Goal: Information Seeking & Learning: Understand process/instructions

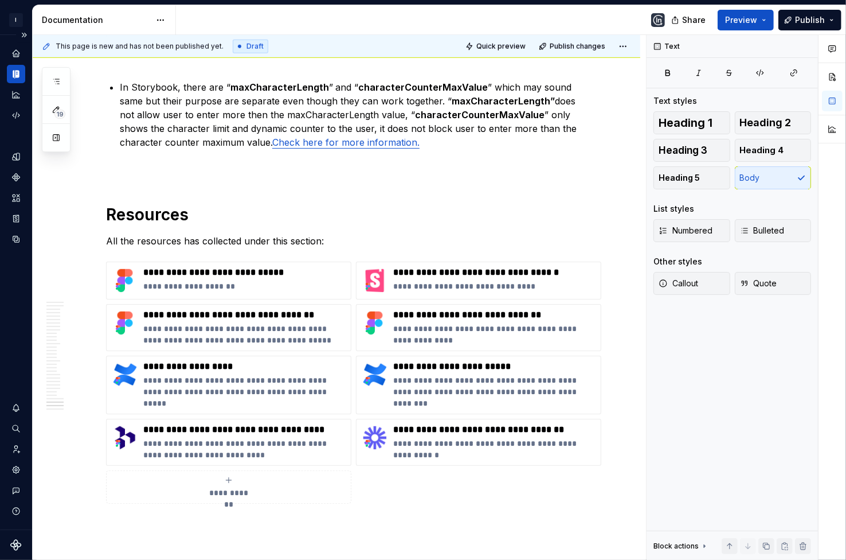
scroll to position [1456, 0]
click at [17, 77] on icon "Documentation" at bounding box center [17, 74] width 4 height 7
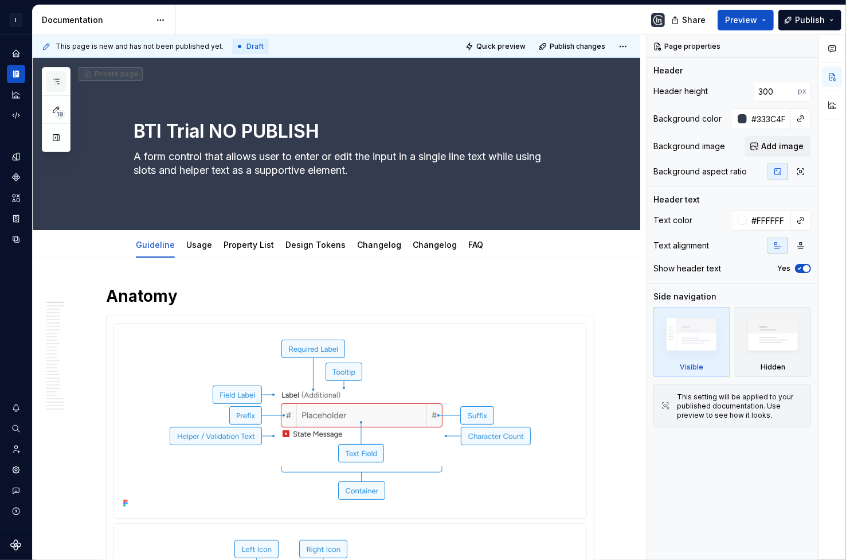
click at [56, 85] on icon "button" at bounding box center [56, 81] width 9 height 9
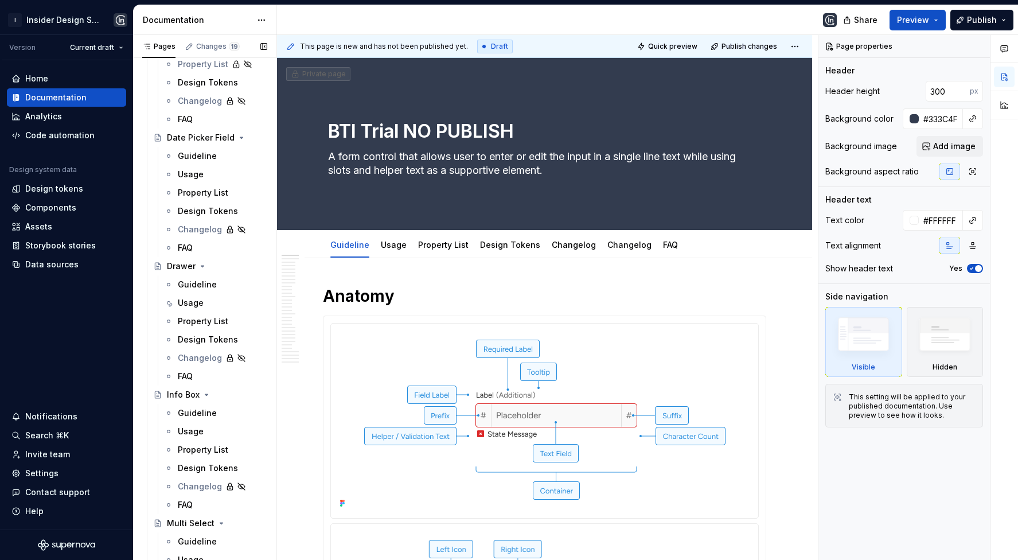
scroll to position [1747, 0]
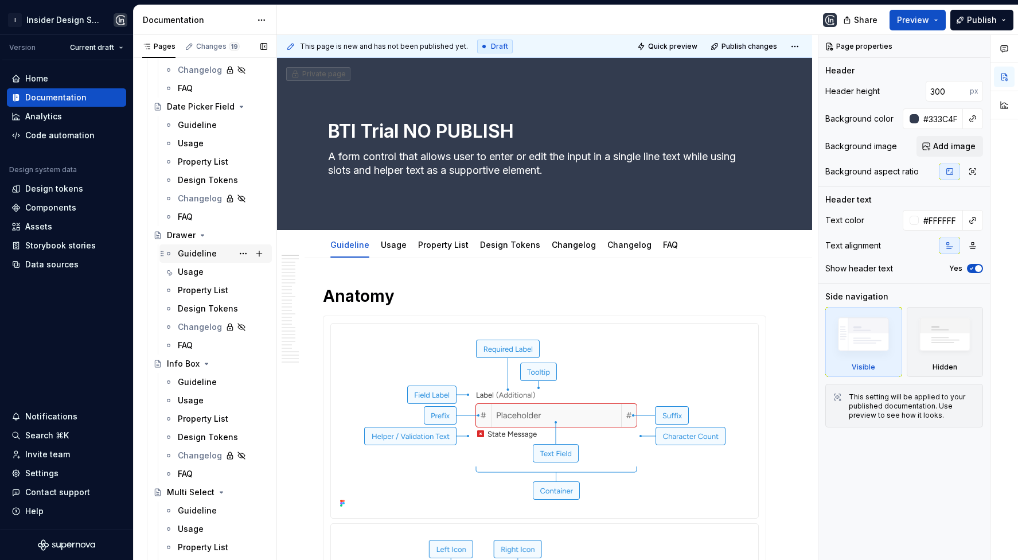
click at [198, 252] on div "Guideline" at bounding box center [197, 253] width 39 height 11
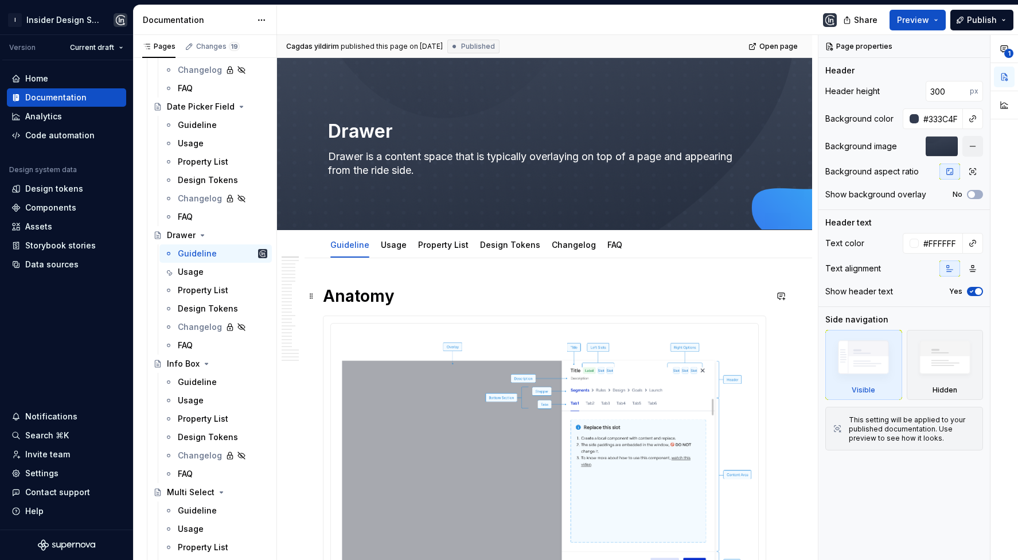
scroll to position [19, 0]
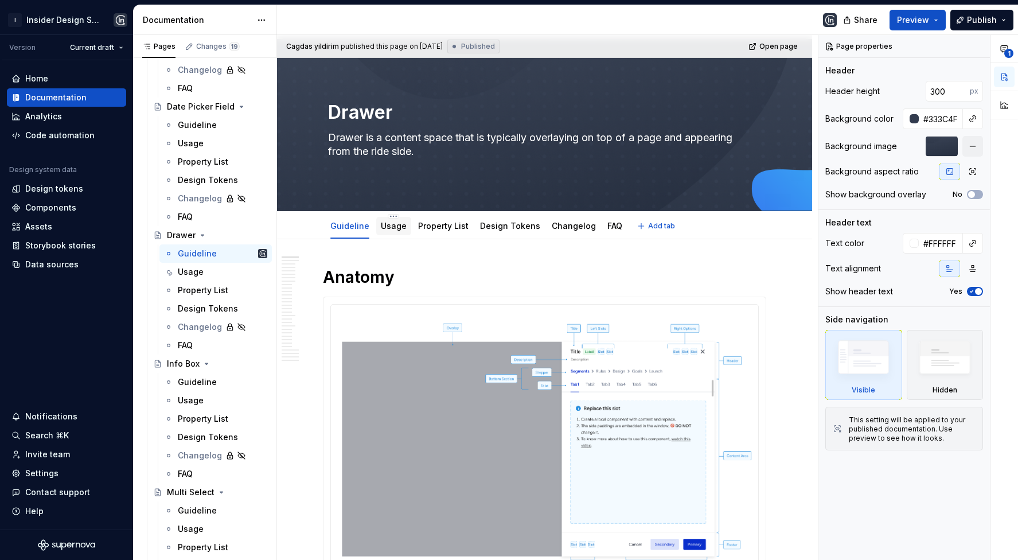
click at [391, 223] on link "Usage" at bounding box center [394, 226] width 26 height 10
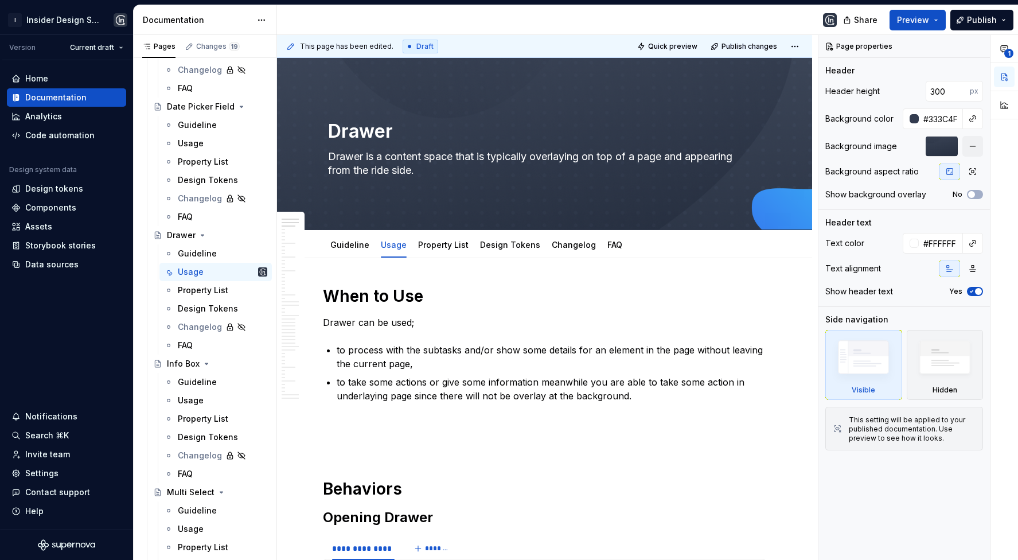
scroll to position [110, 0]
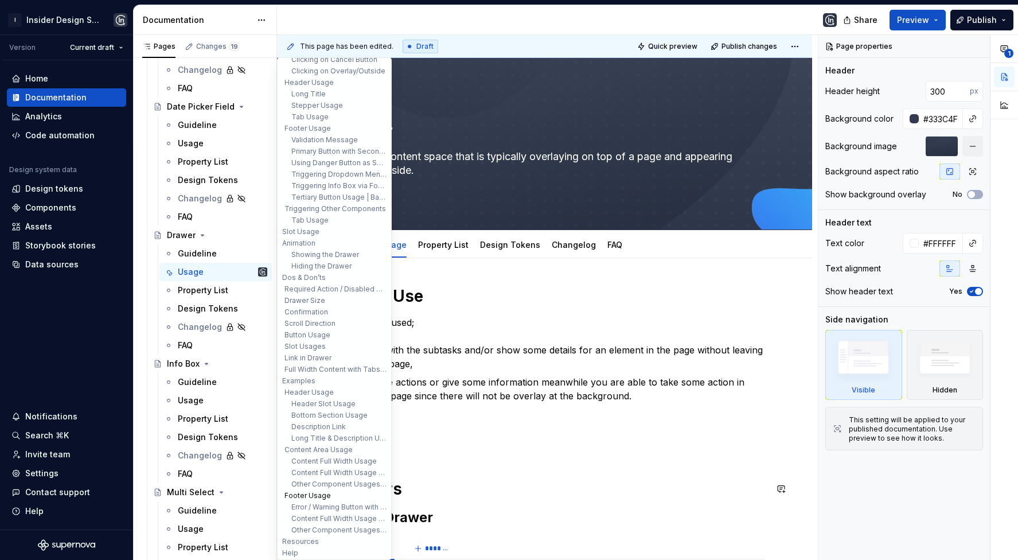
click at [319, 494] on button "Footer Usage" at bounding box center [334, 495] width 109 height 11
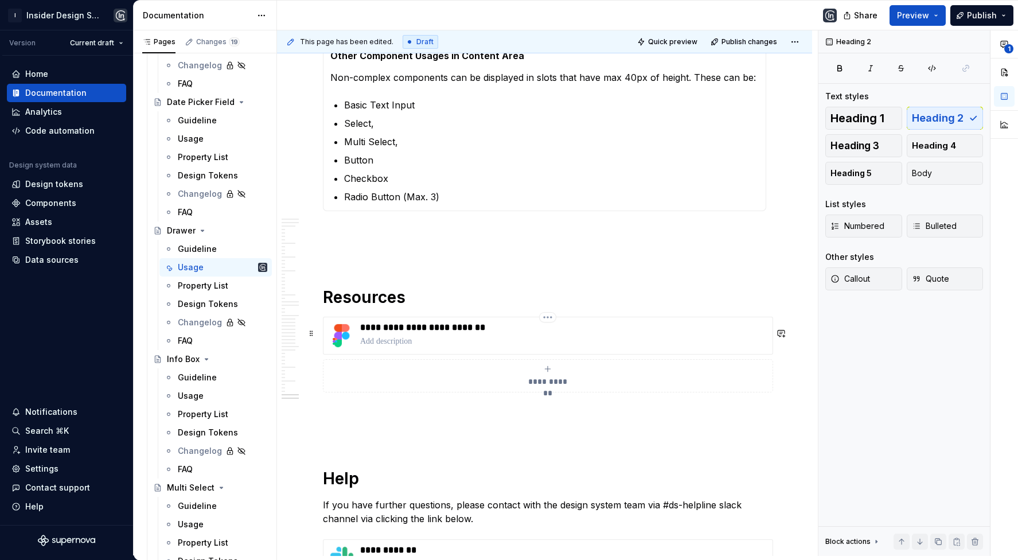
scroll to position [14946, 0]
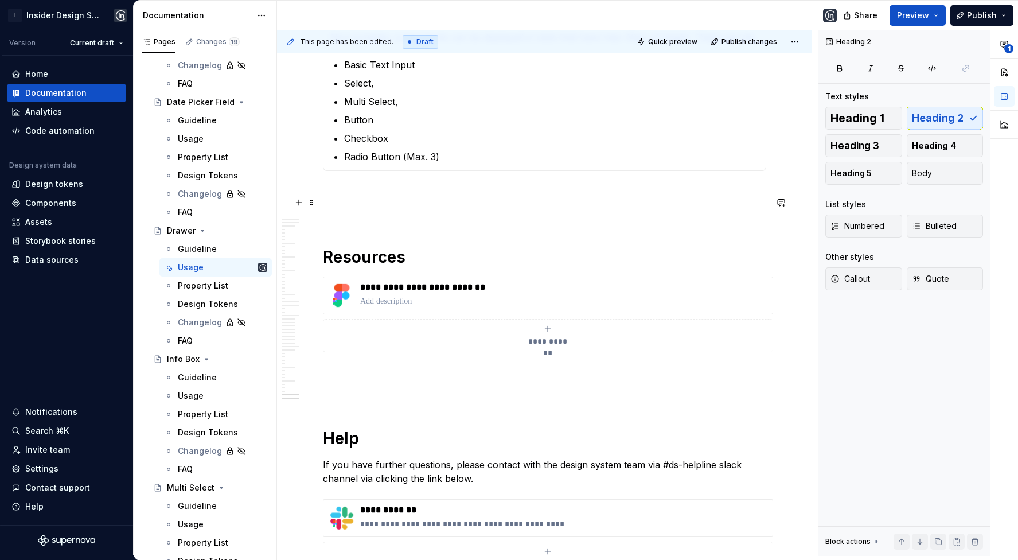
type textarea "*"
click at [45, 471] on div "Settings" at bounding box center [41, 468] width 33 height 11
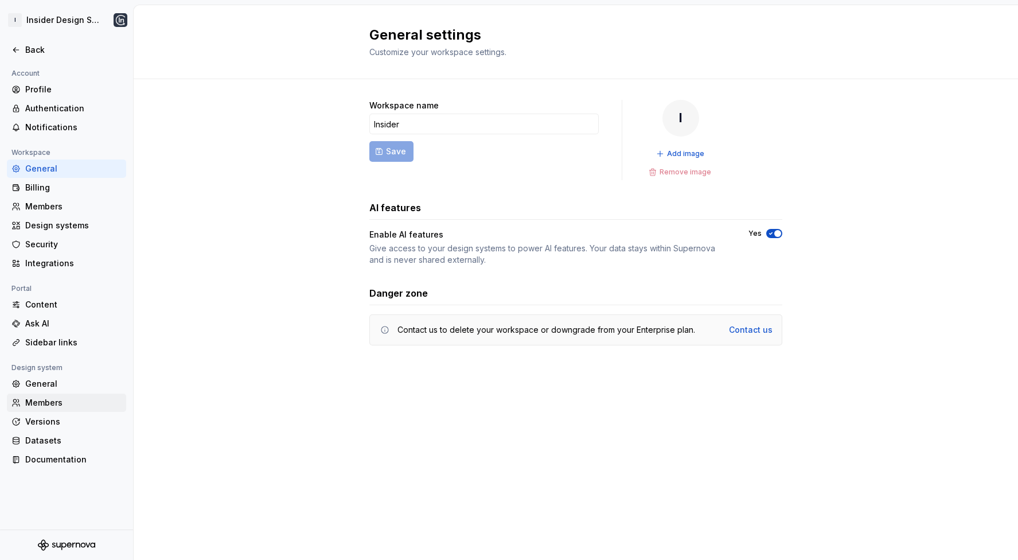
click at [54, 401] on div "Members" at bounding box center [73, 402] width 96 height 11
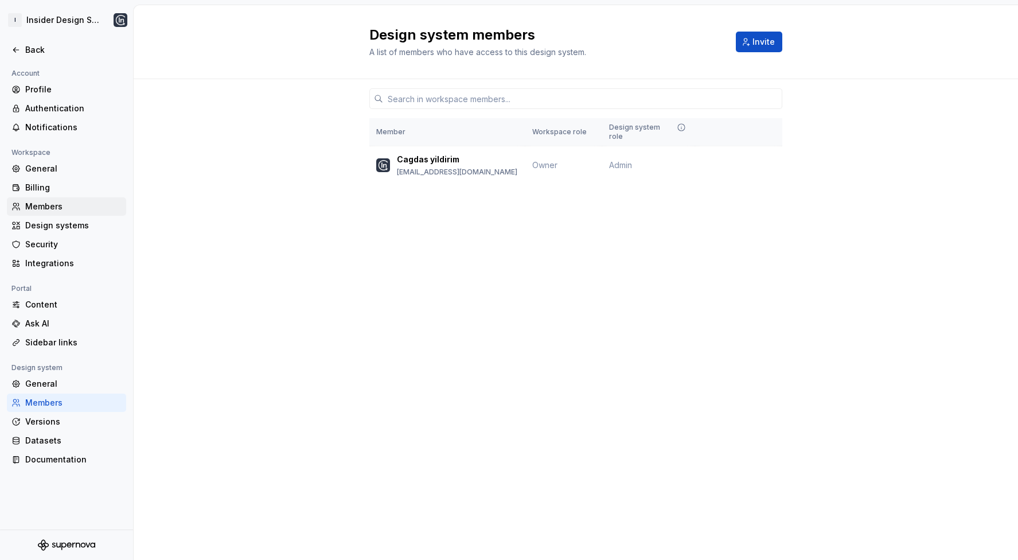
click at [52, 202] on div "Members" at bounding box center [73, 206] width 96 height 11
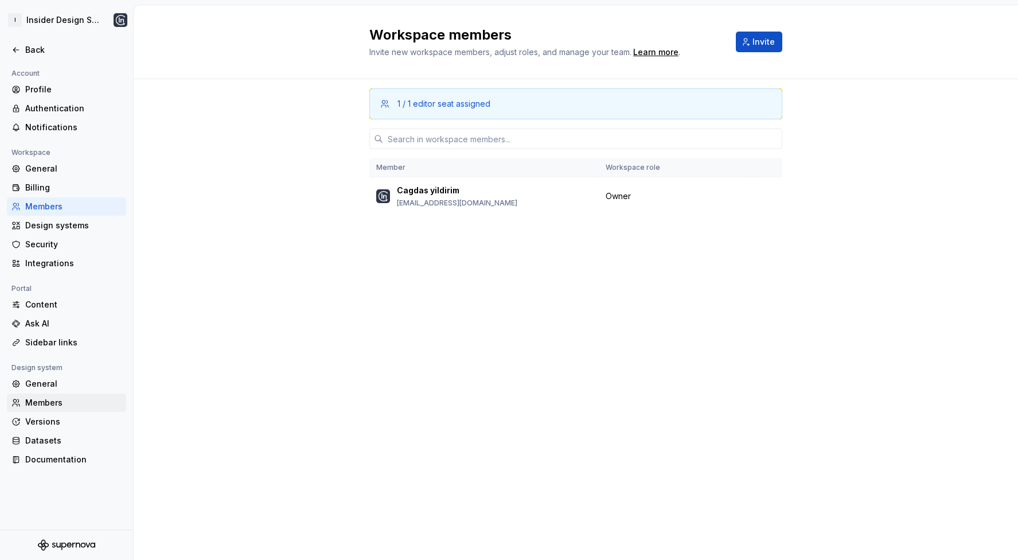
click at [54, 399] on div "Members" at bounding box center [73, 402] width 96 height 11
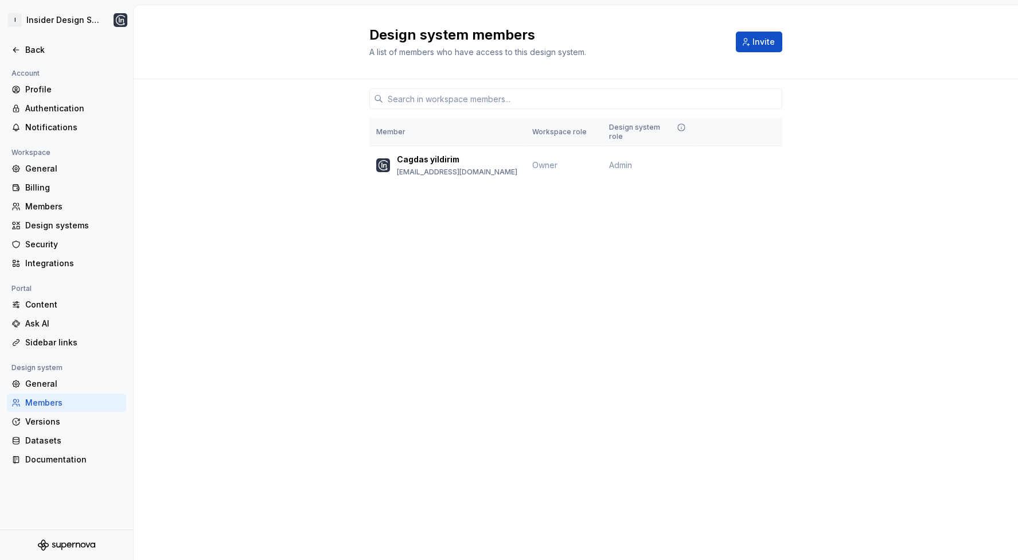
click at [536, 241] on div "Design system members A list of members who have access to this design system. …" at bounding box center [576, 282] width 884 height 555
